Goal: Find specific page/section: Find specific page/section

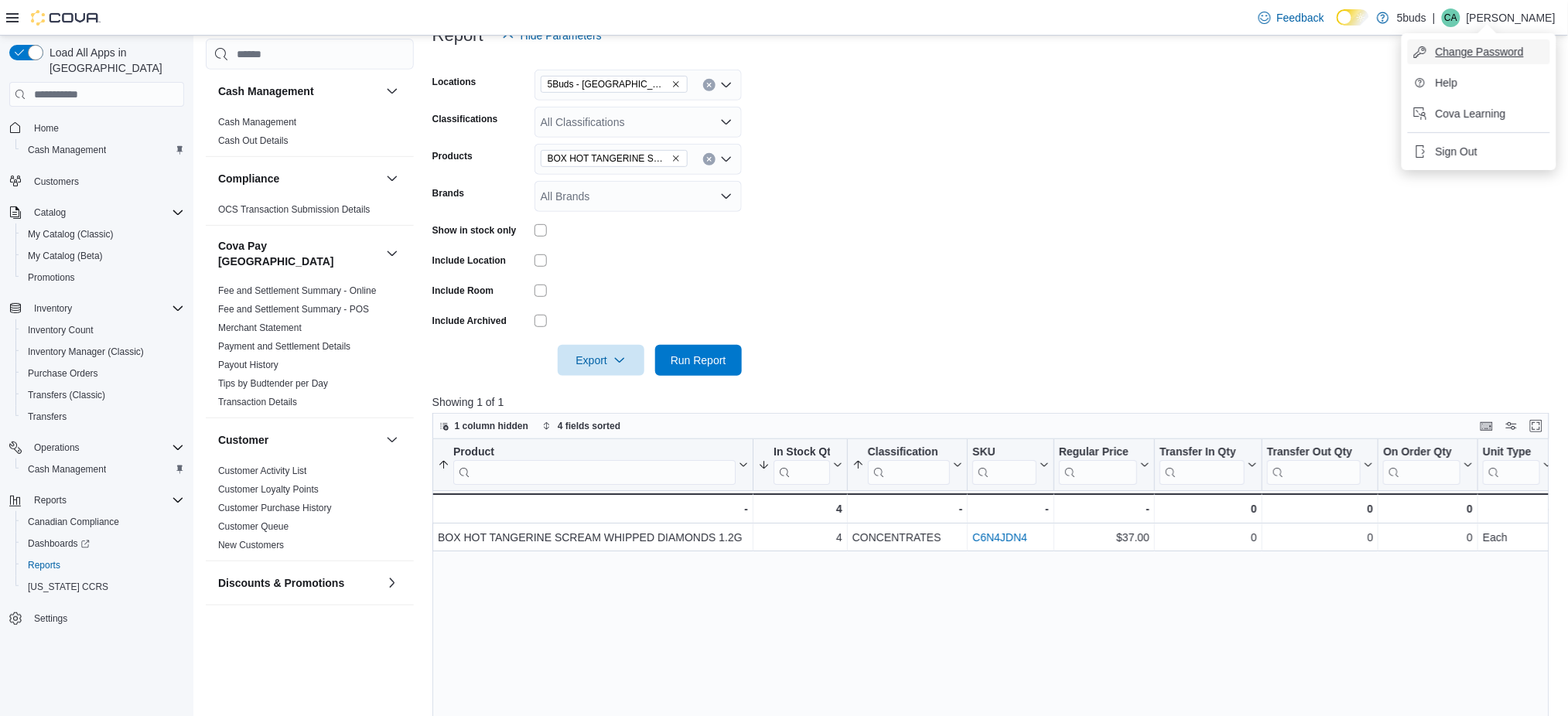
scroll to position [413, 0]
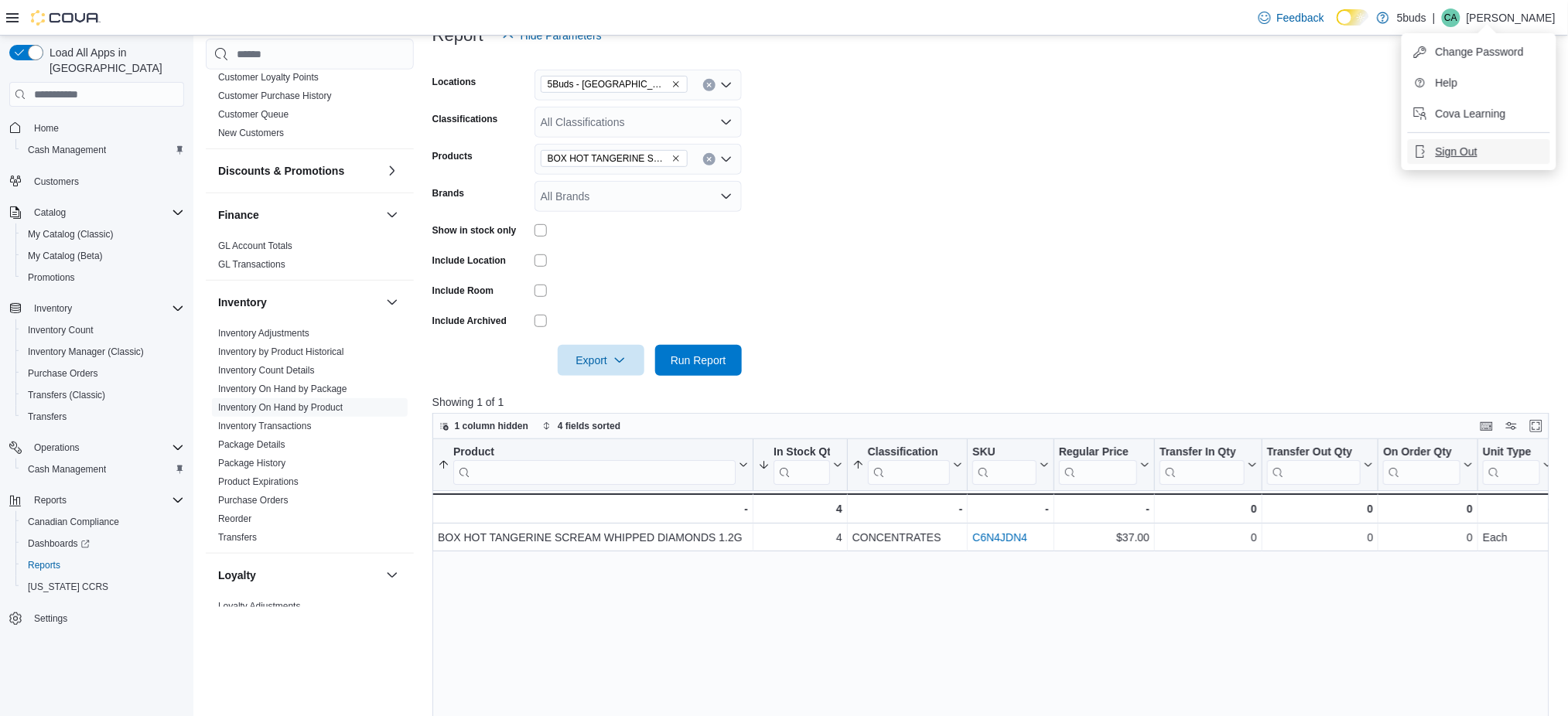
click at [1469, 156] on span "Sign Out" at bounding box center [1456, 151] width 42 height 15
